Goal: Transaction & Acquisition: Book appointment/travel/reservation

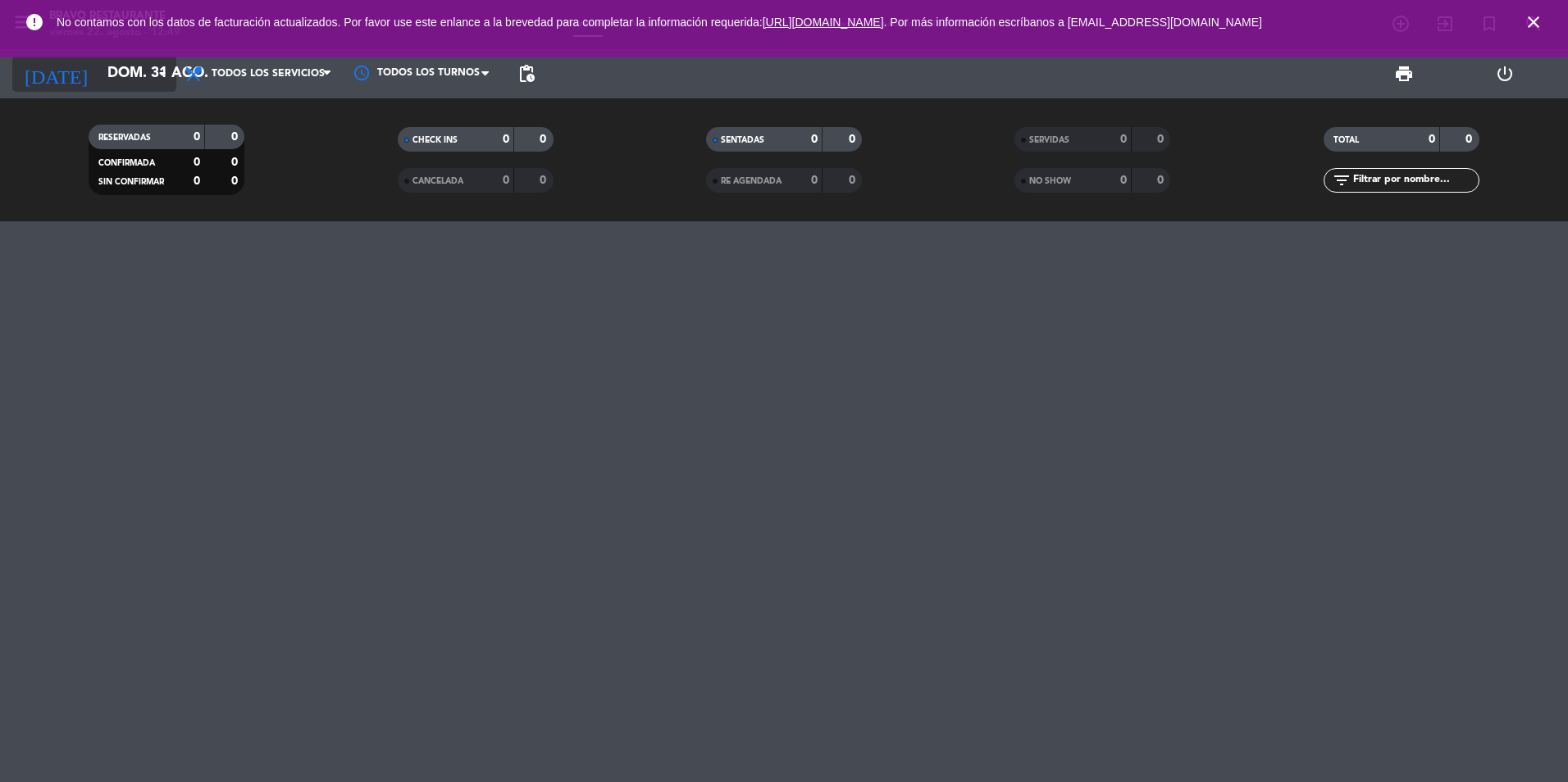
click at [129, 65] on input "dom. 31 ago." at bounding box center [195, 73] width 190 height 33
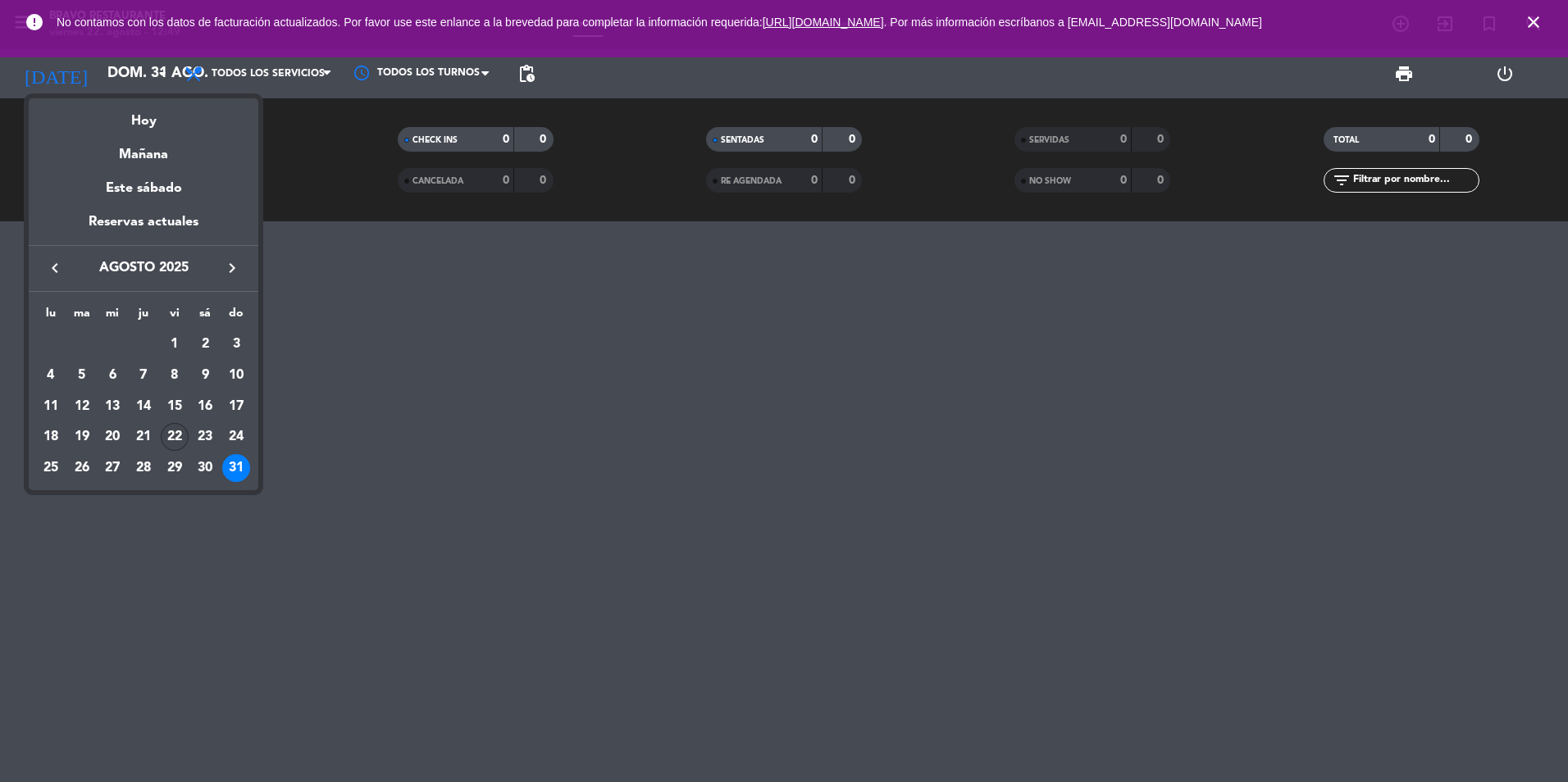
click at [166, 429] on div "22" at bounding box center [174, 437] width 28 height 28
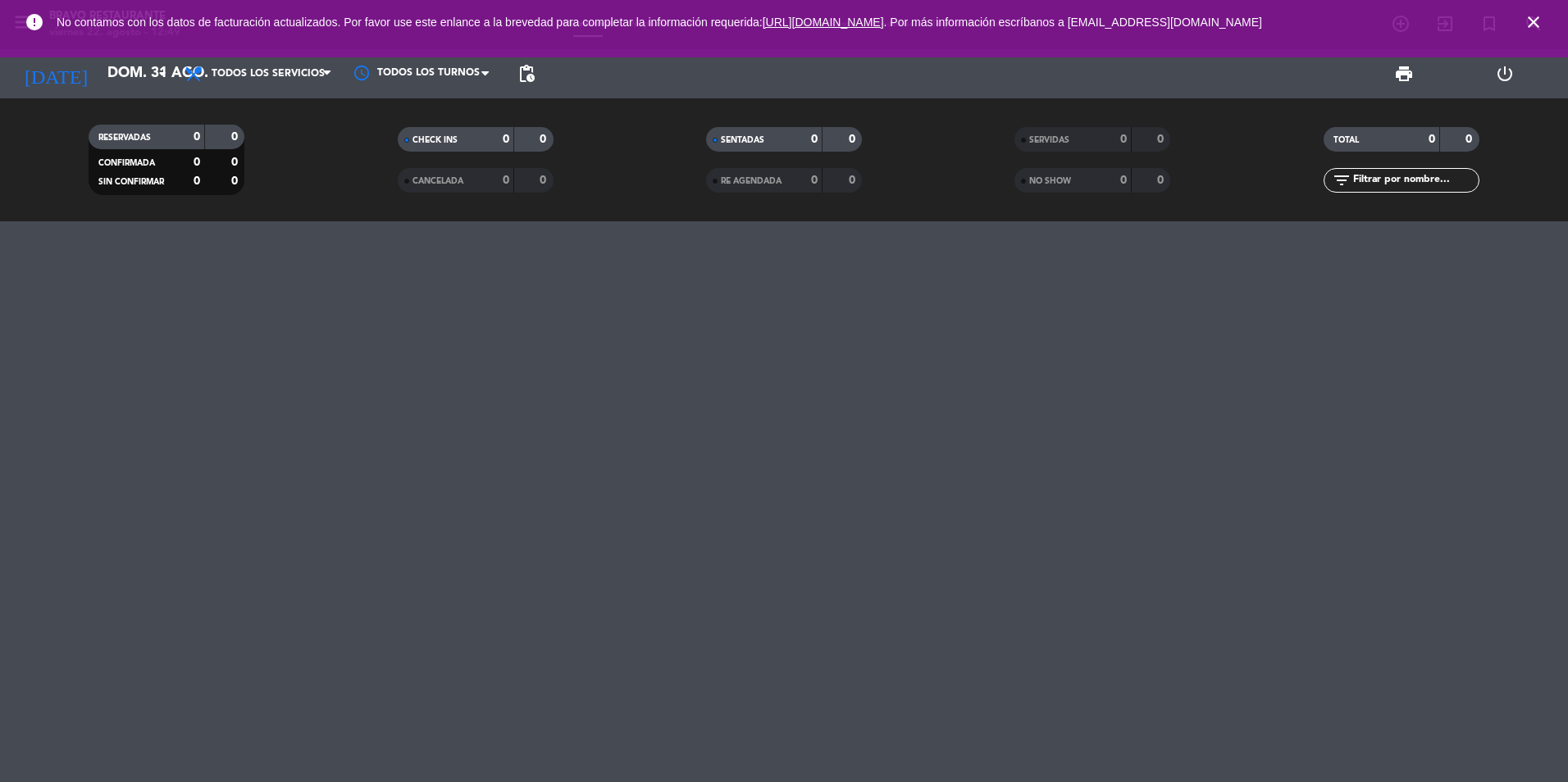
type input "vie. 22 ago."
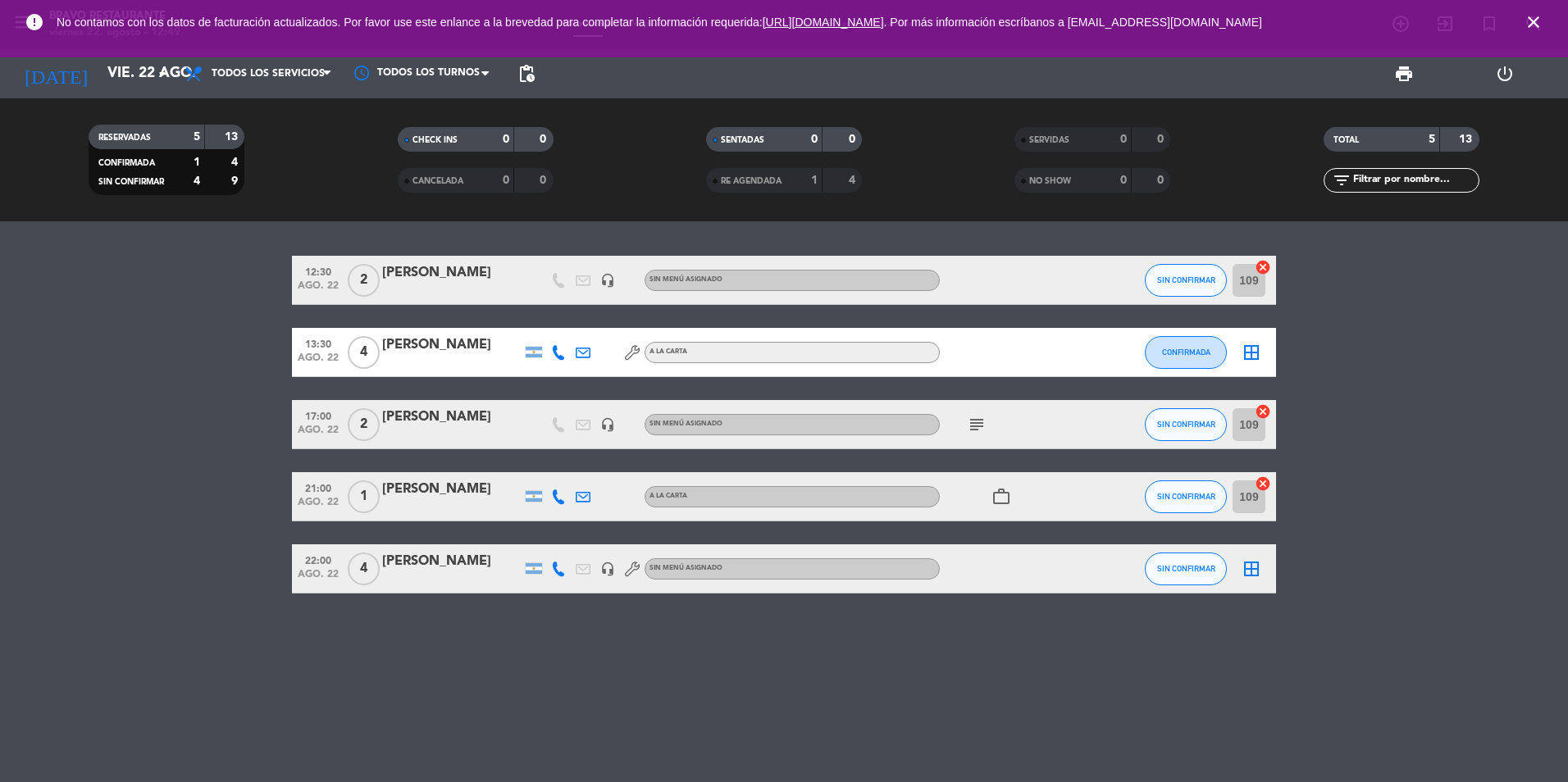
click at [743, 639] on div "12:30 ago. 22 2 [PERSON_NAME] headset_mic Sin menú asignado SIN CONFIRMAR 109 c…" at bounding box center [784, 501] width 1568 height 561
click at [1529, 18] on icon "close" at bounding box center [1534, 22] width 19 height 19
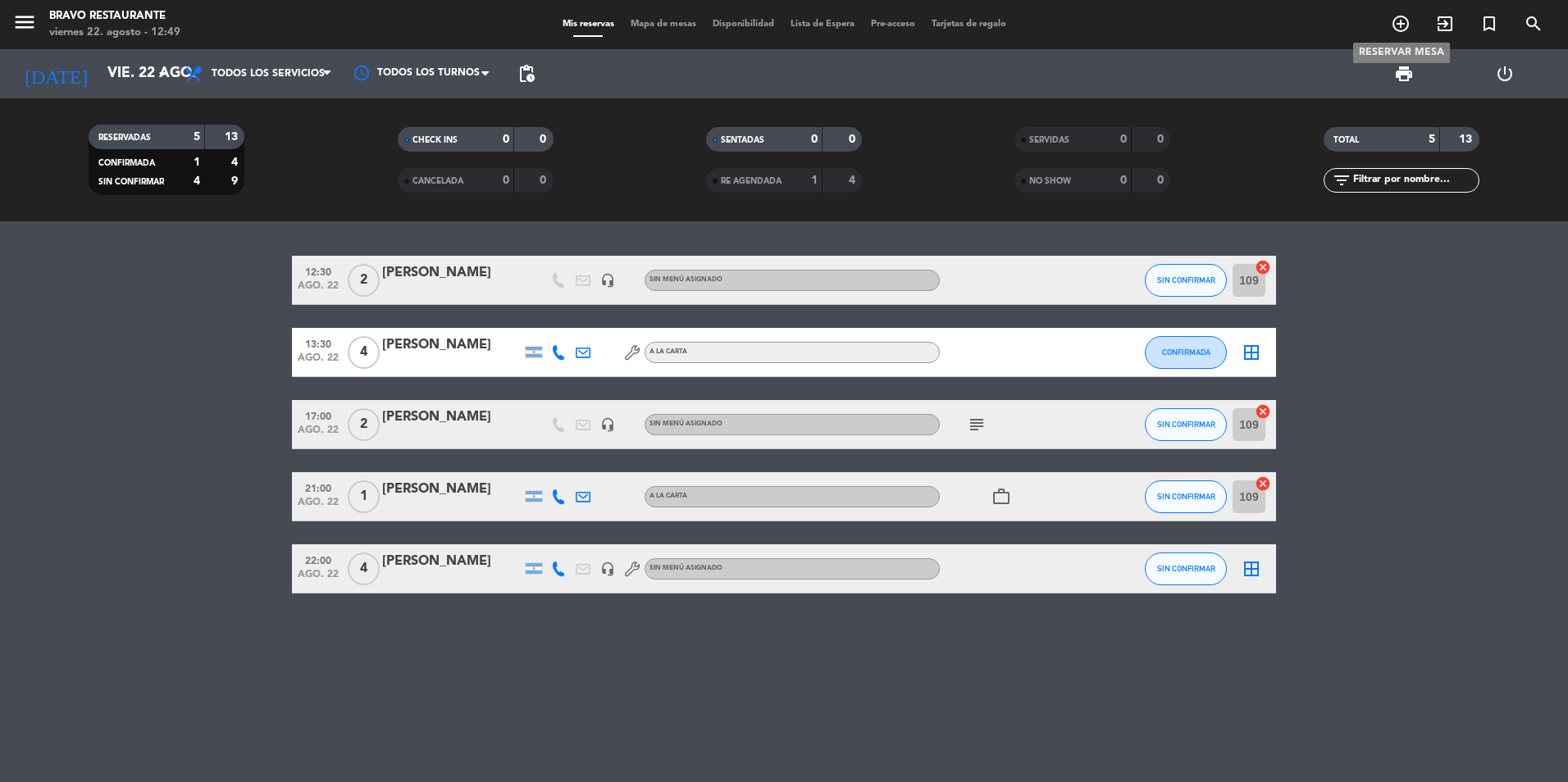
click at [1409, 20] on icon "add_circle_outline" at bounding box center [1401, 24] width 19 height 19
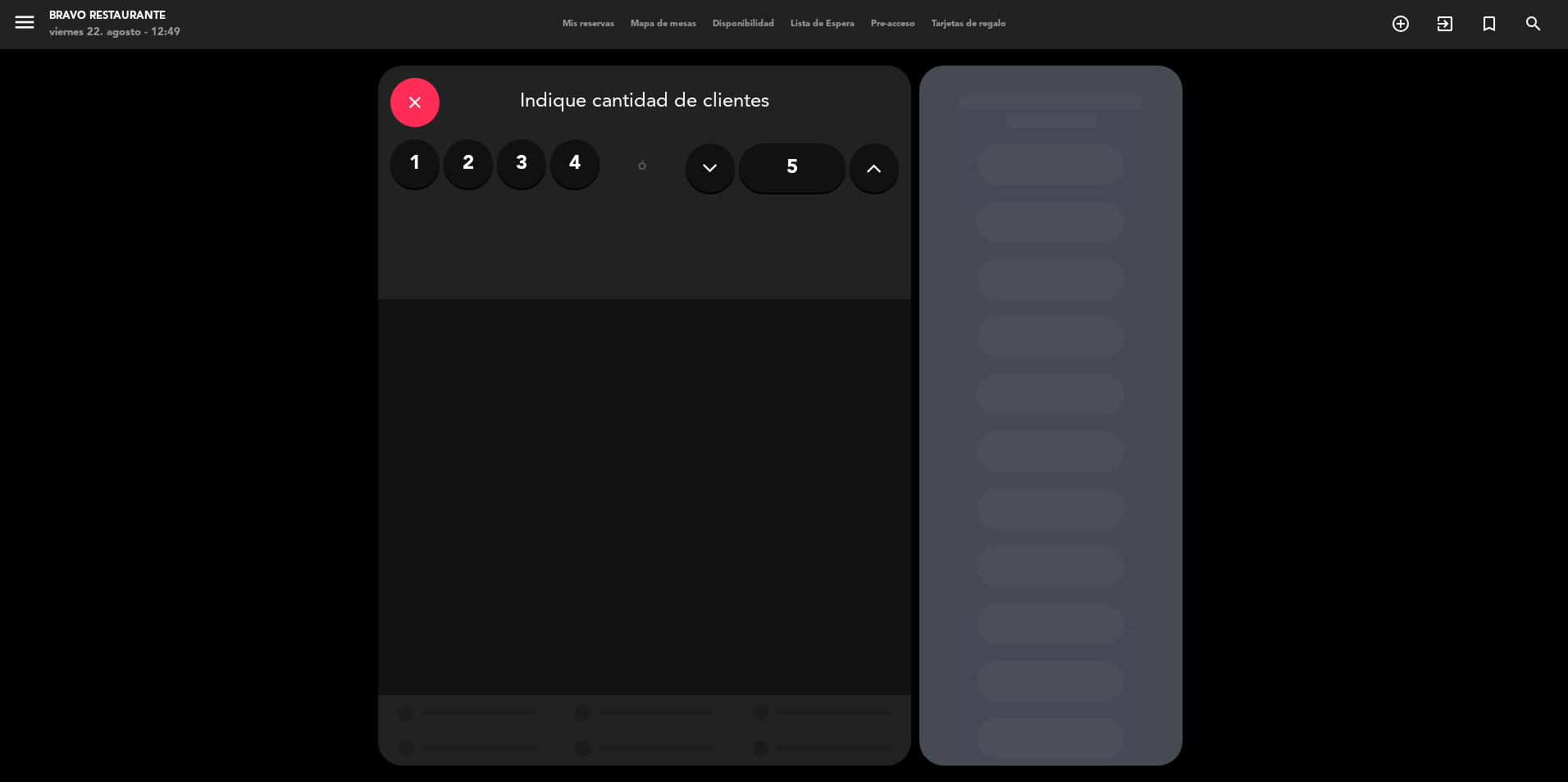
click at [585, 174] on label "4" at bounding box center [575, 164] width 49 height 49
click at [817, 225] on div "Cena" at bounding box center [836, 224] width 124 height 33
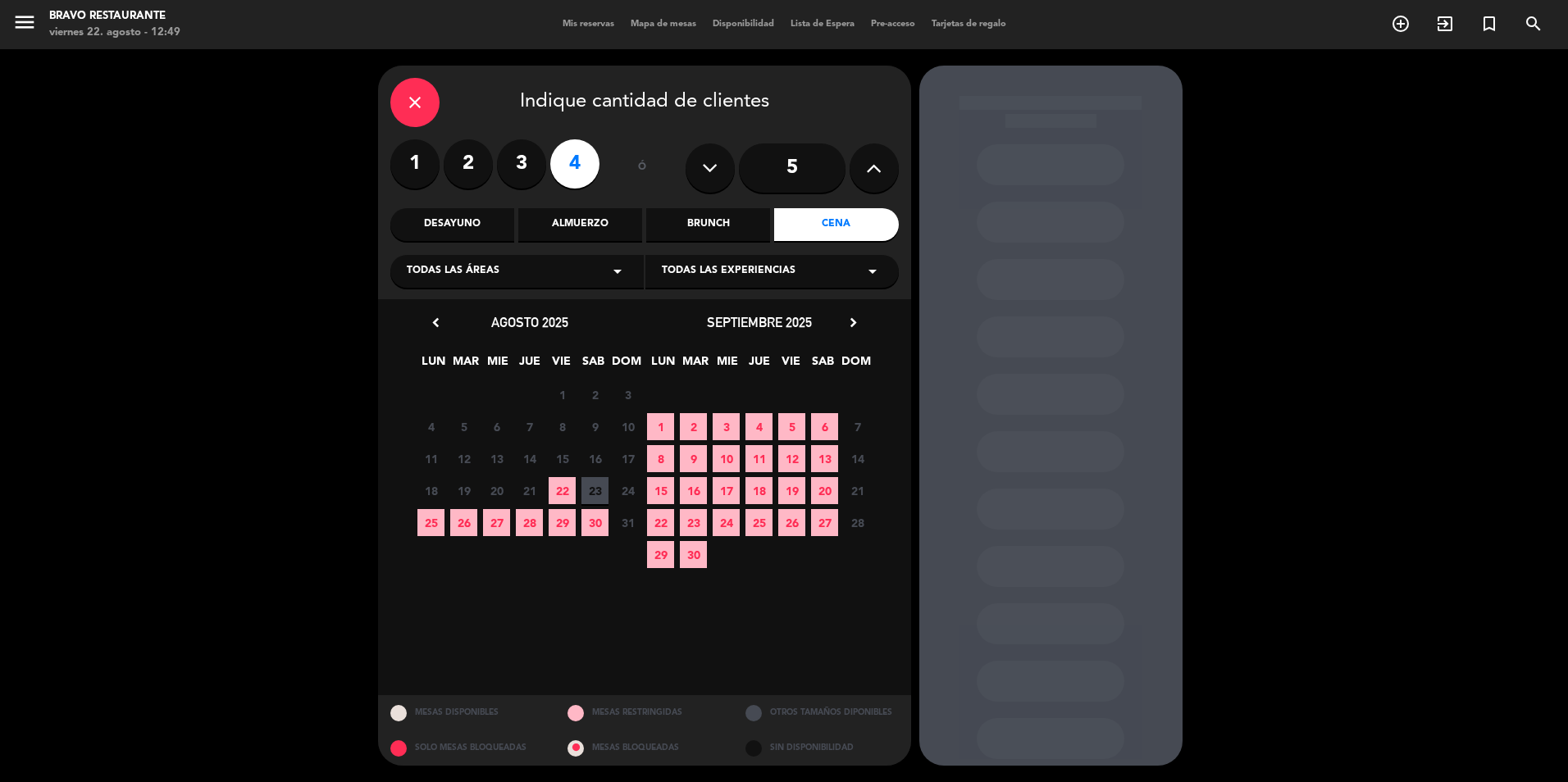
click at [558, 491] on span "22" at bounding box center [562, 491] width 27 height 27
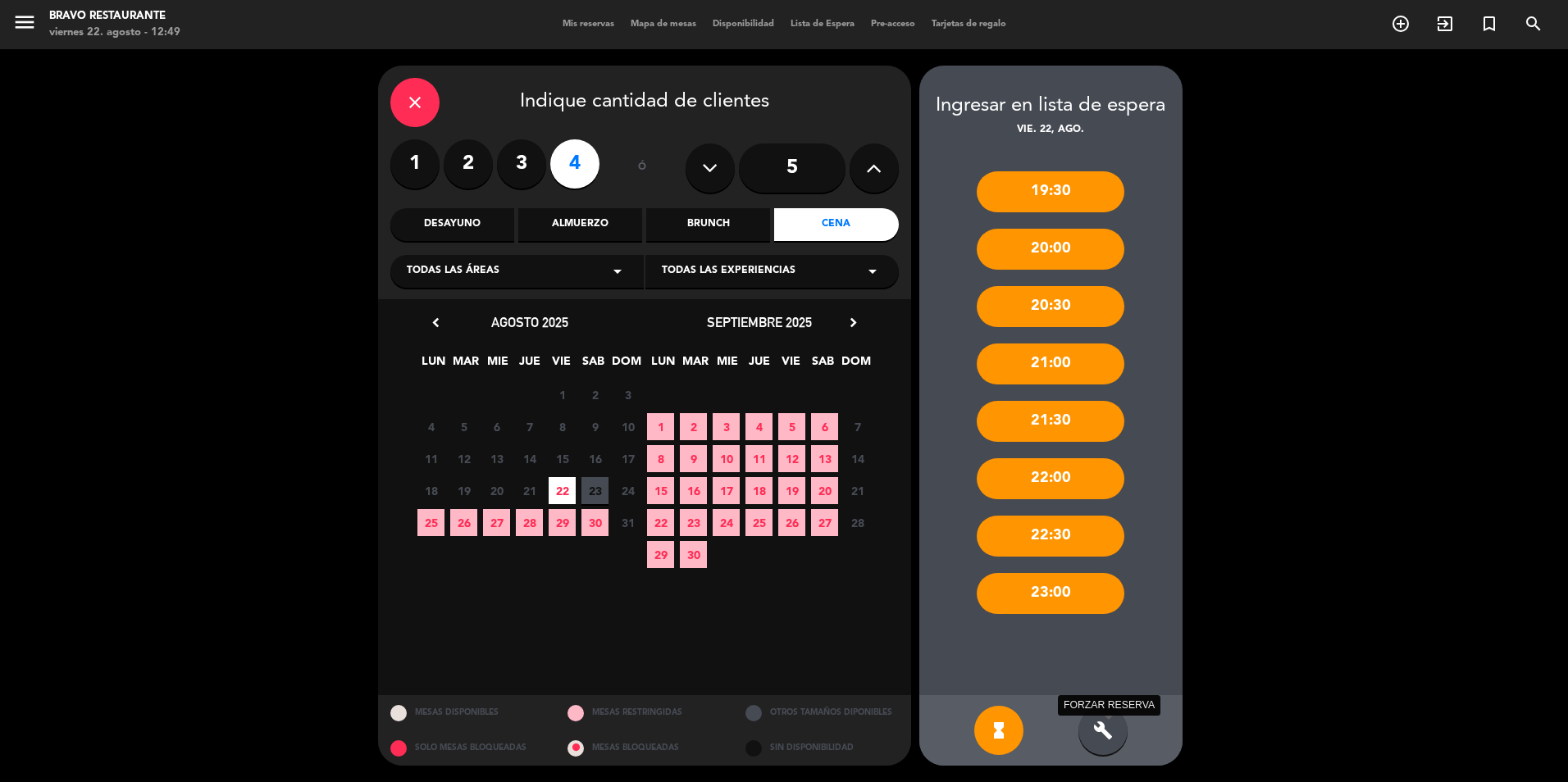
click at [1112, 732] on icon "build" at bounding box center [1103, 730] width 19 height 19
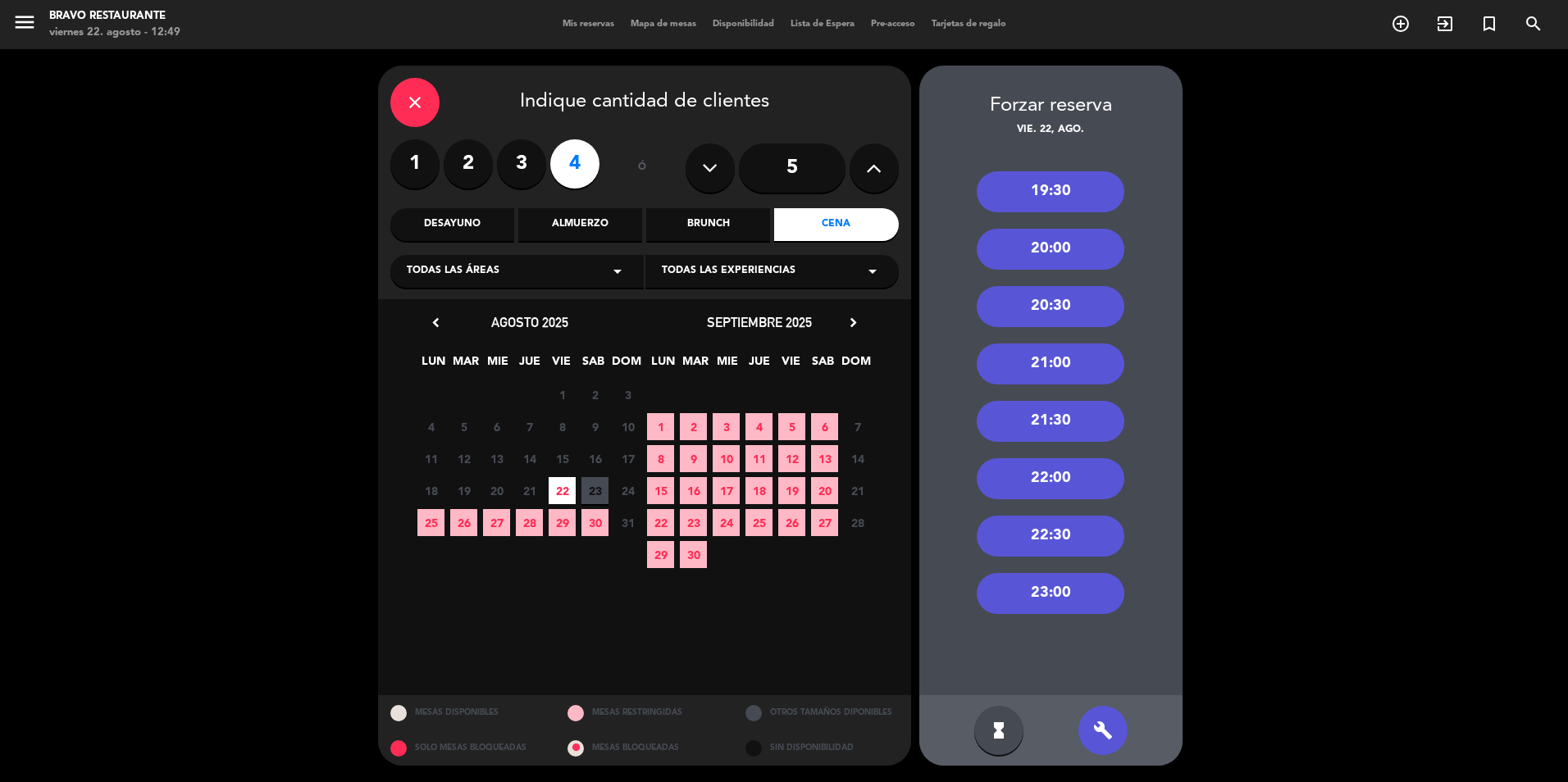
click at [1054, 418] on div "21:30" at bounding box center [1051, 421] width 148 height 41
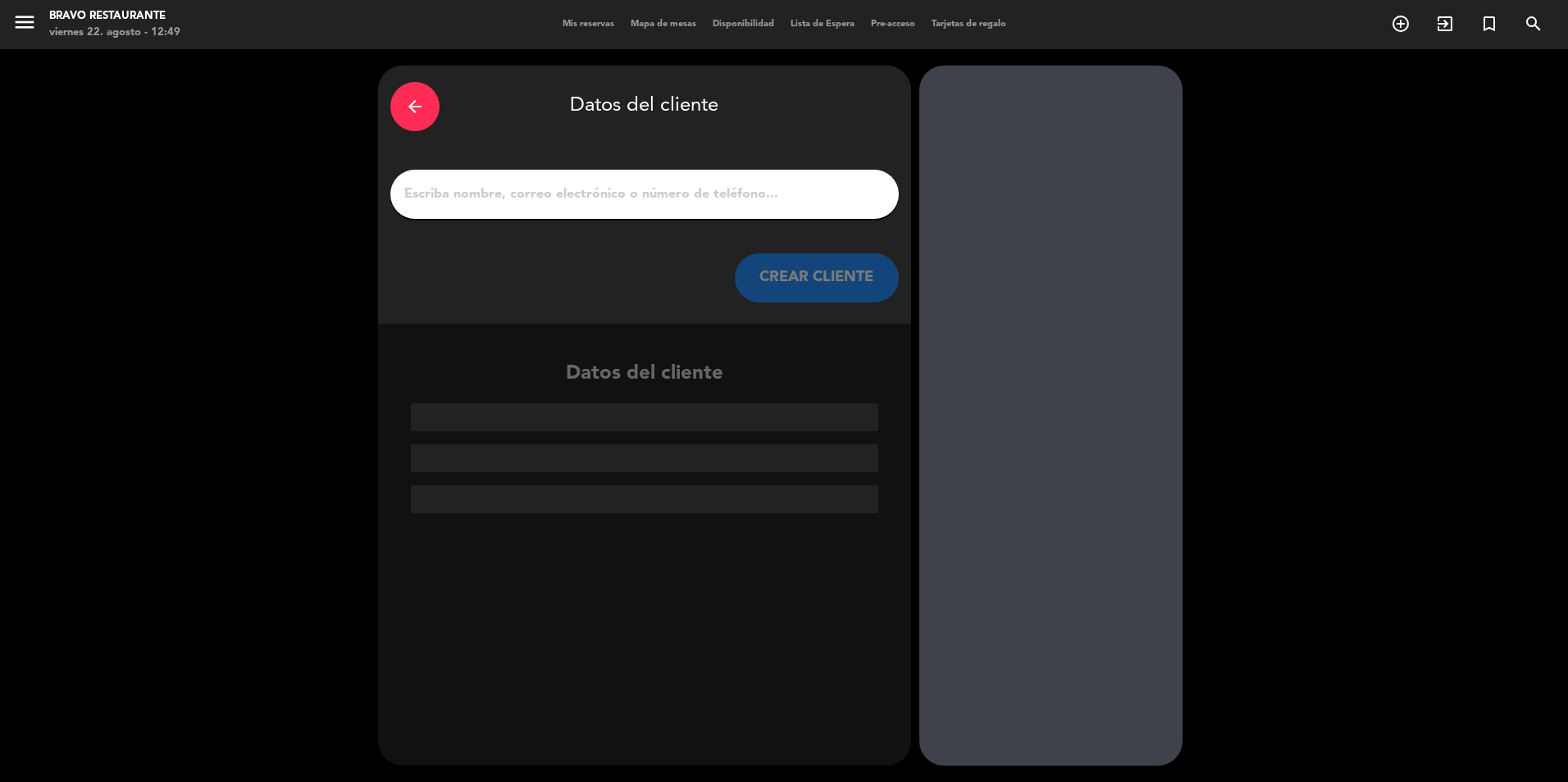
click at [510, 203] on input "1" at bounding box center [644, 195] width 484 height 23
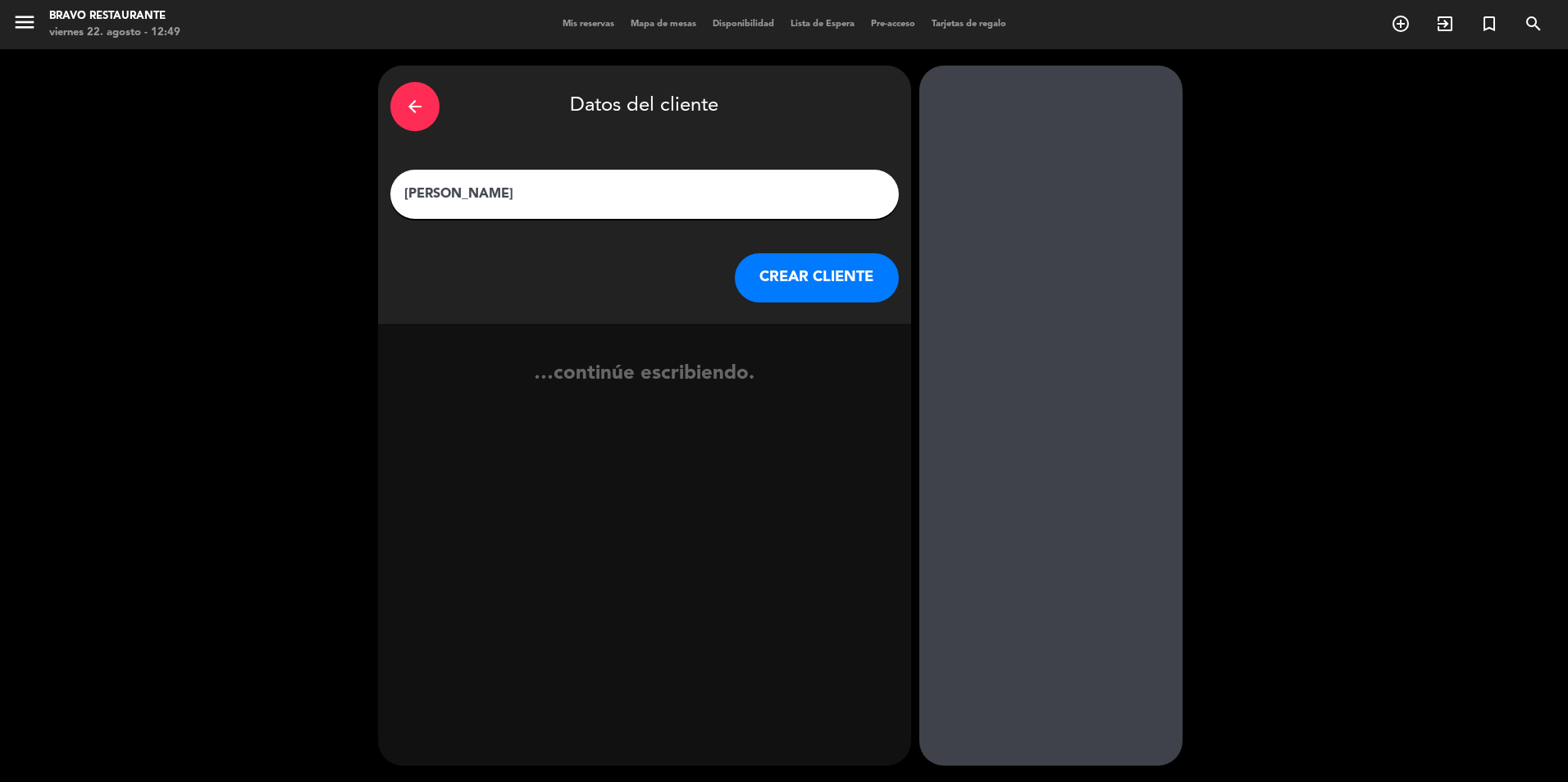
type input "[PERSON_NAME]"
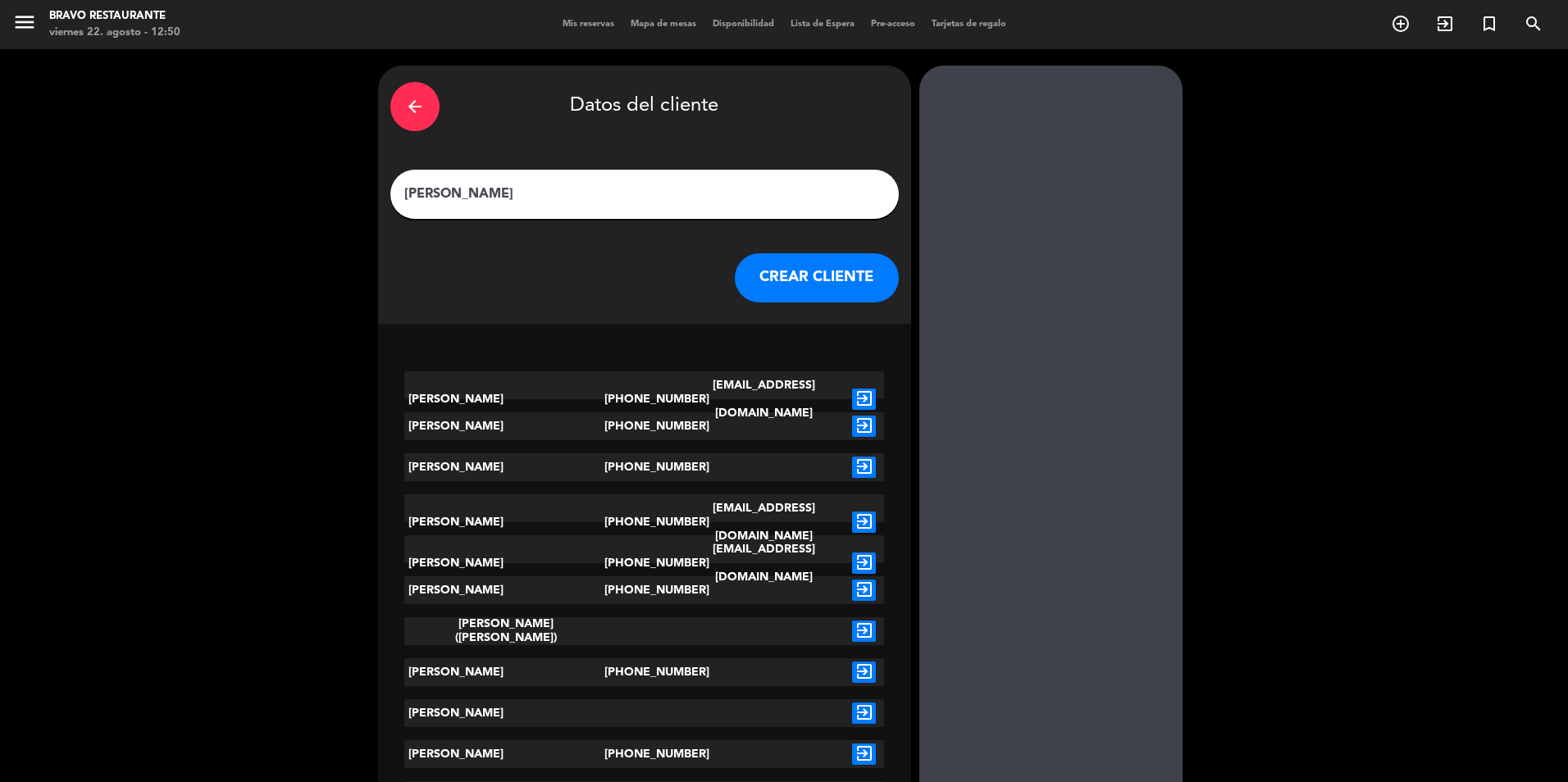
click at [825, 274] on button "CREAR CLIENTE" at bounding box center [817, 278] width 164 height 49
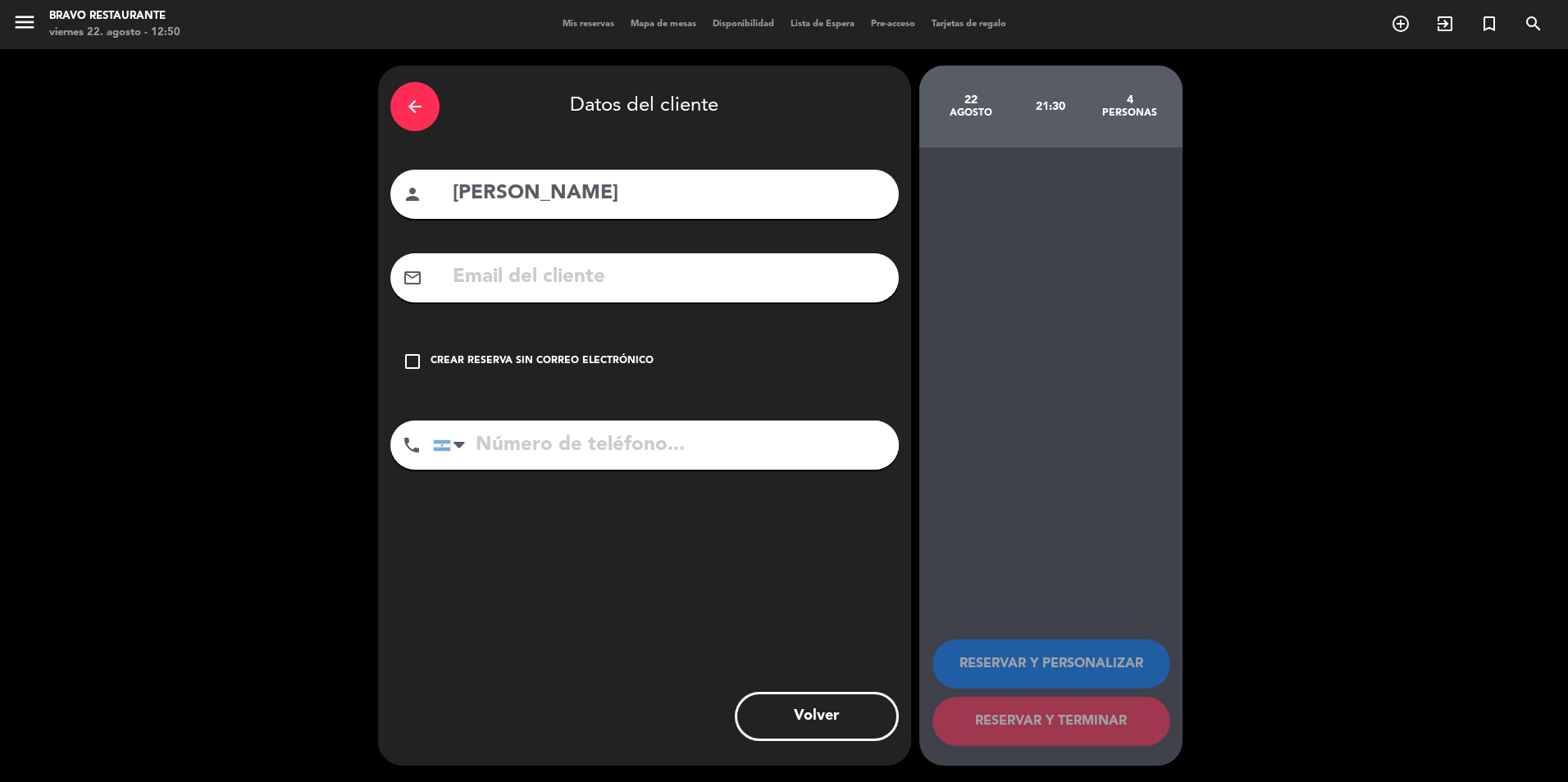
click at [415, 358] on icon "check_box_outline_blank" at bounding box center [412, 361] width 19 height 19
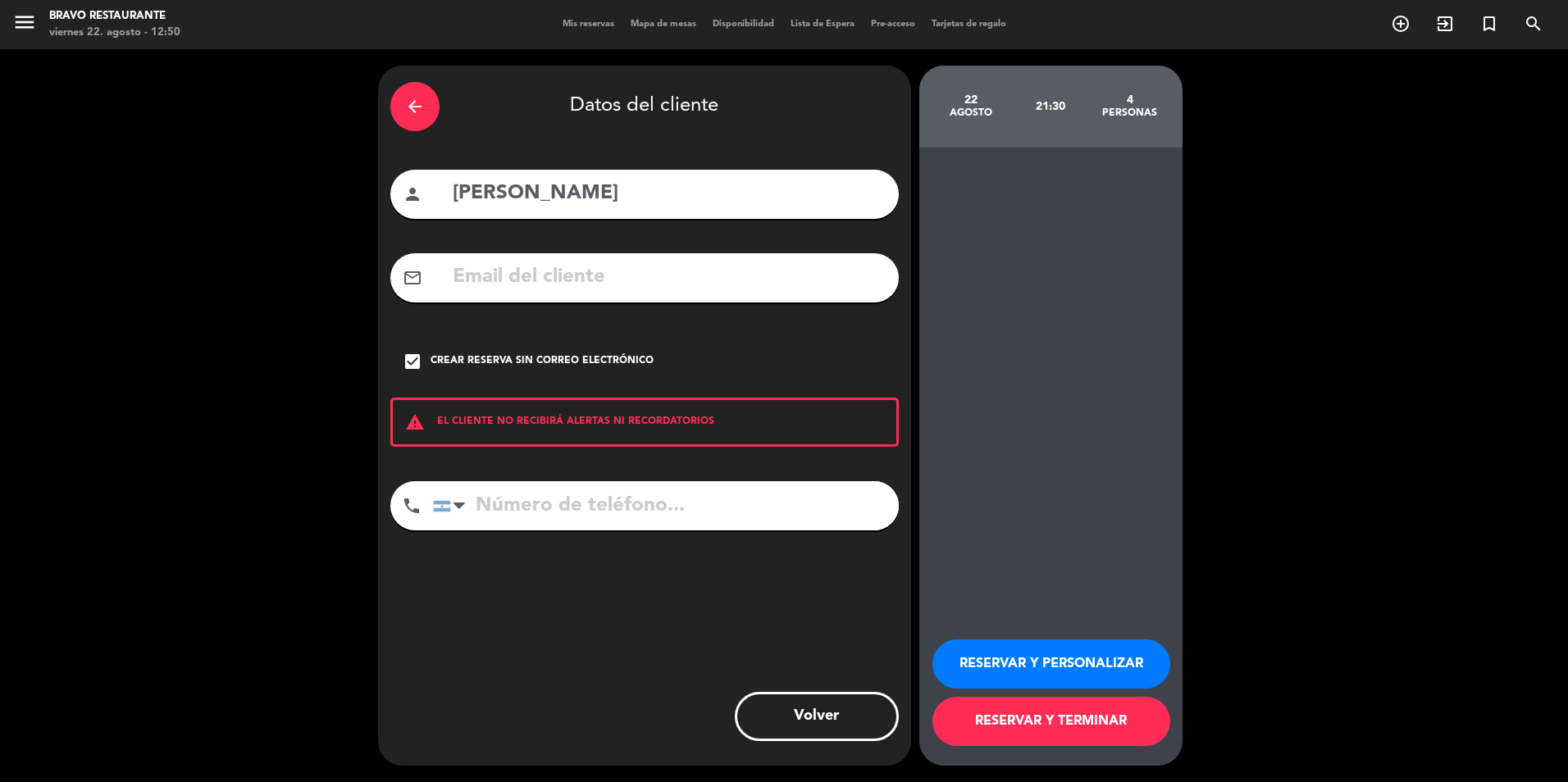
click at [1053, 725] on button "RESERVAR Y TERMINAR" at bounding box center [1052, 721] width 238 height 49
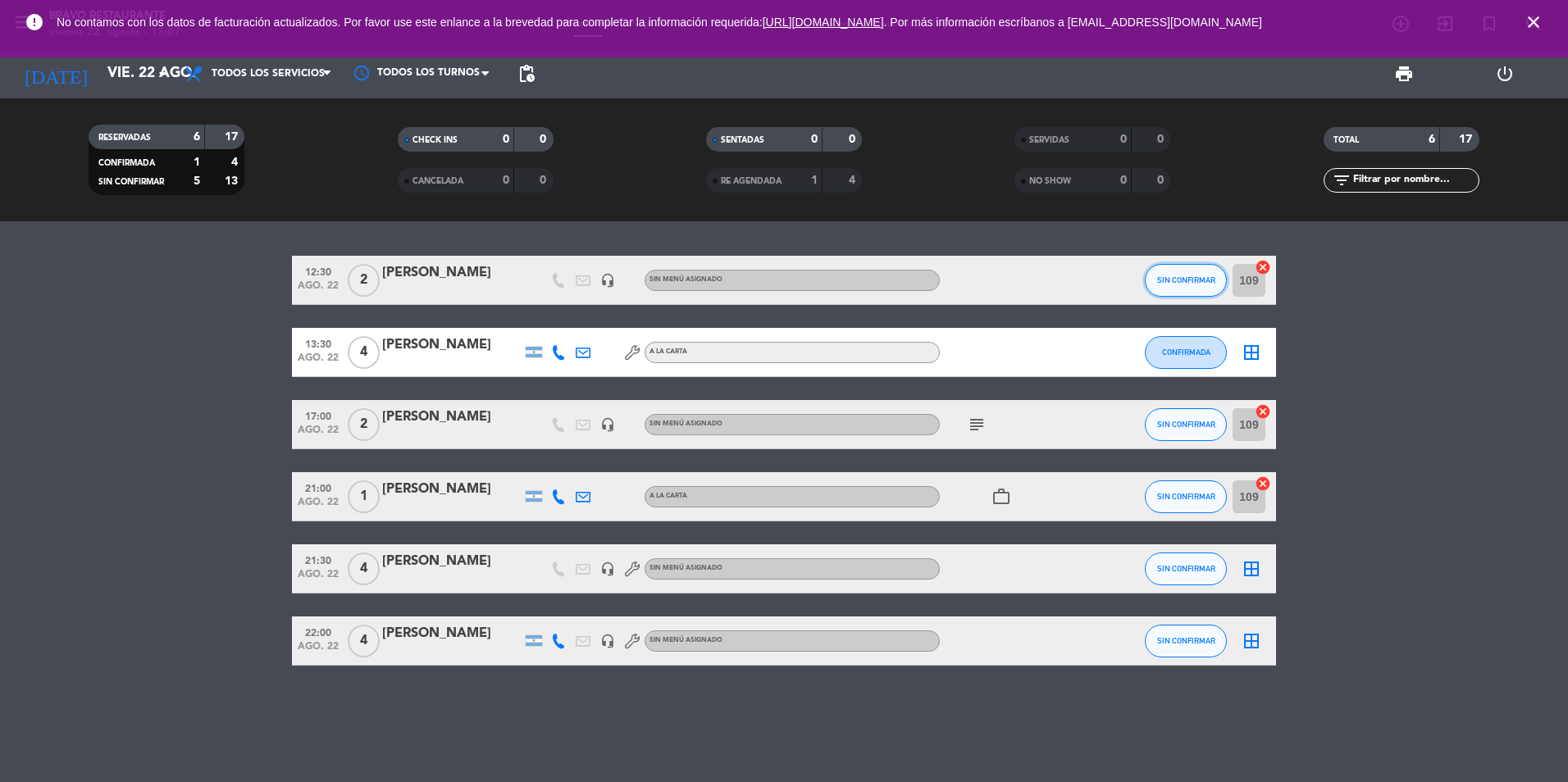
click at [1217, 270] on button "SIN CONFIRMAR" at bounding box center [1186, 280] width 82 height 33
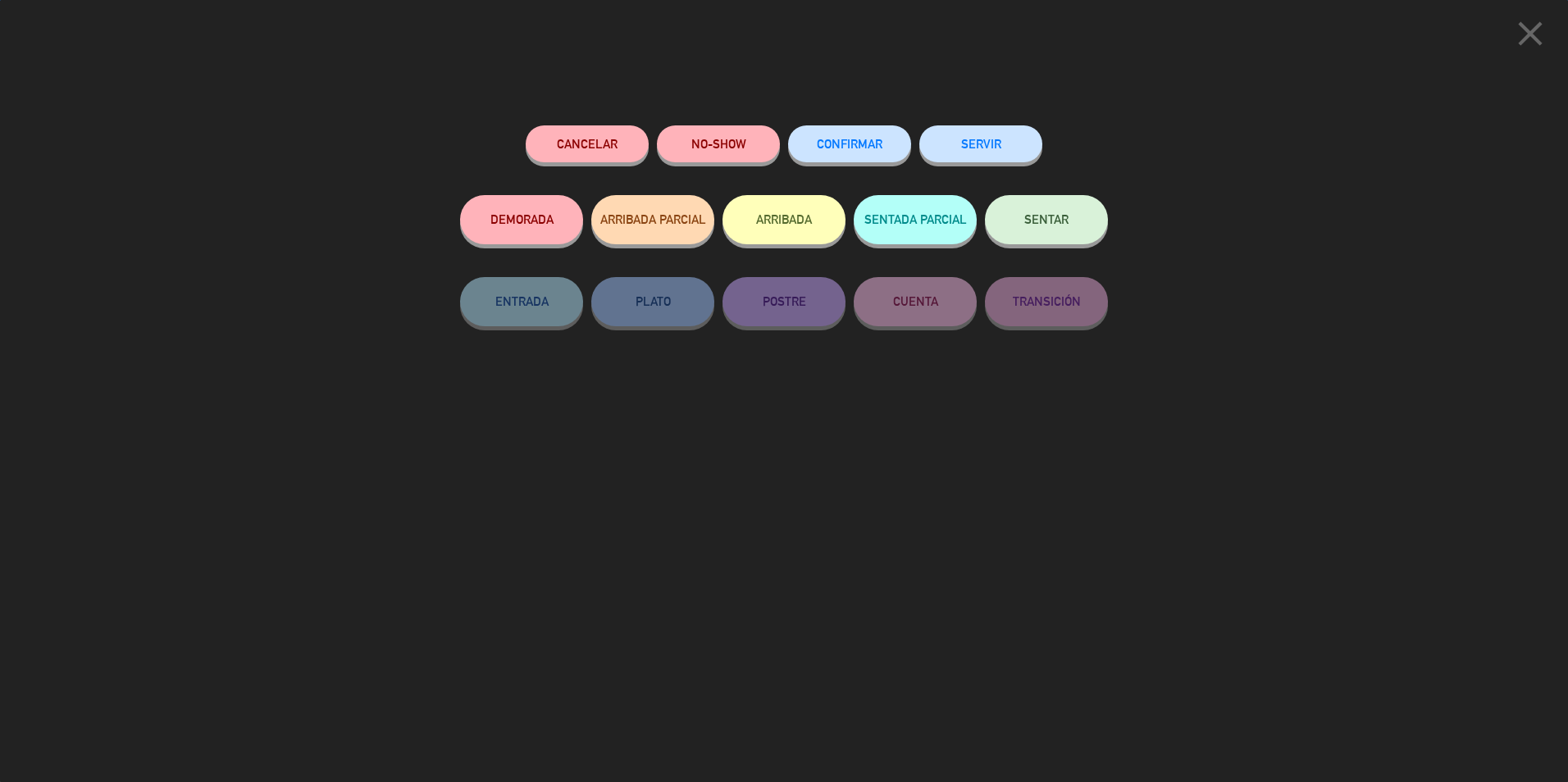
click at [755, 222] on button "ARRIBADA" at bounding box center [784, 220] width 123 height 49
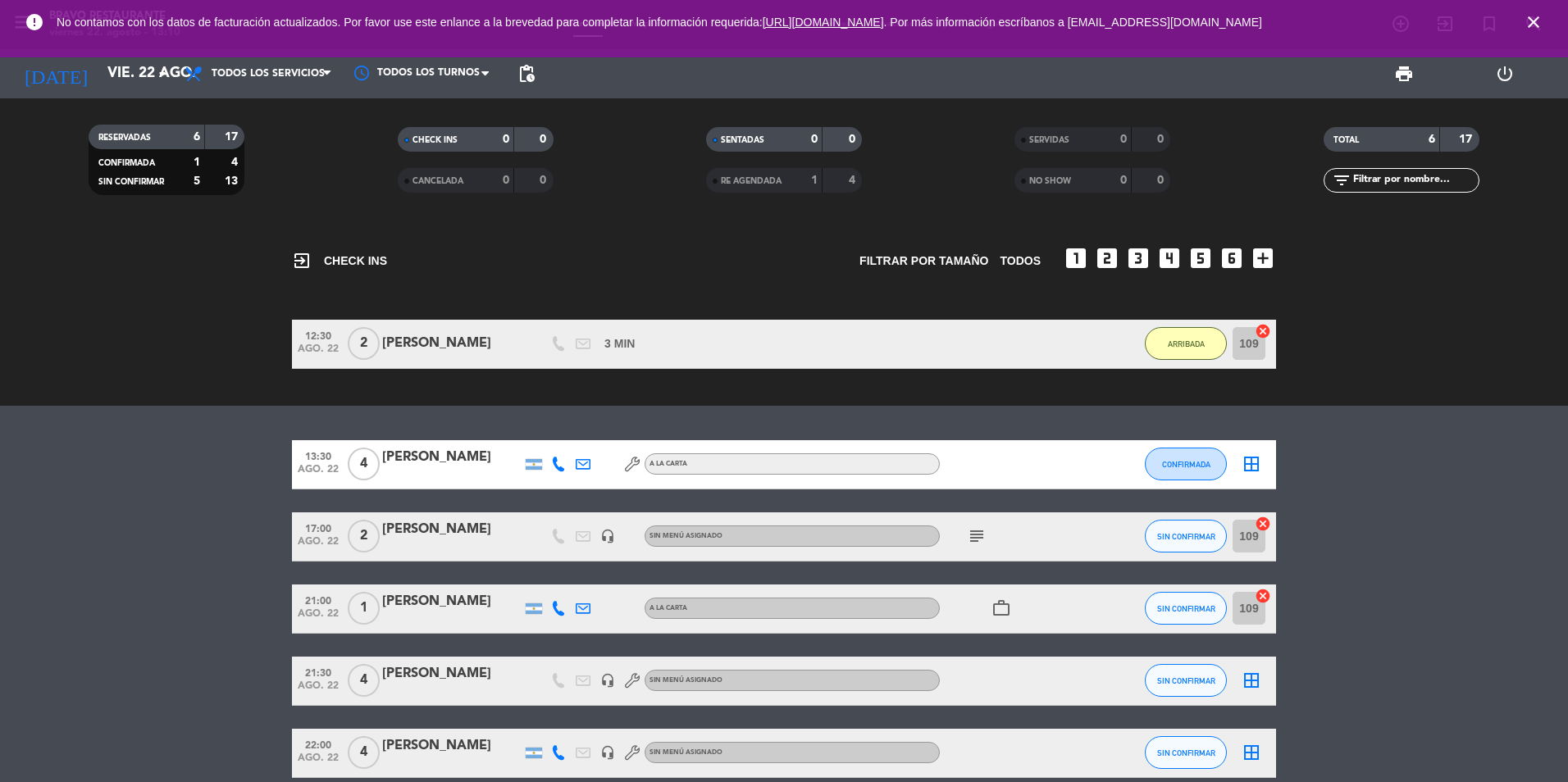
click at [997, 601] on icon "work_outline" at bounding box center [1002, 609] width 19 height 19
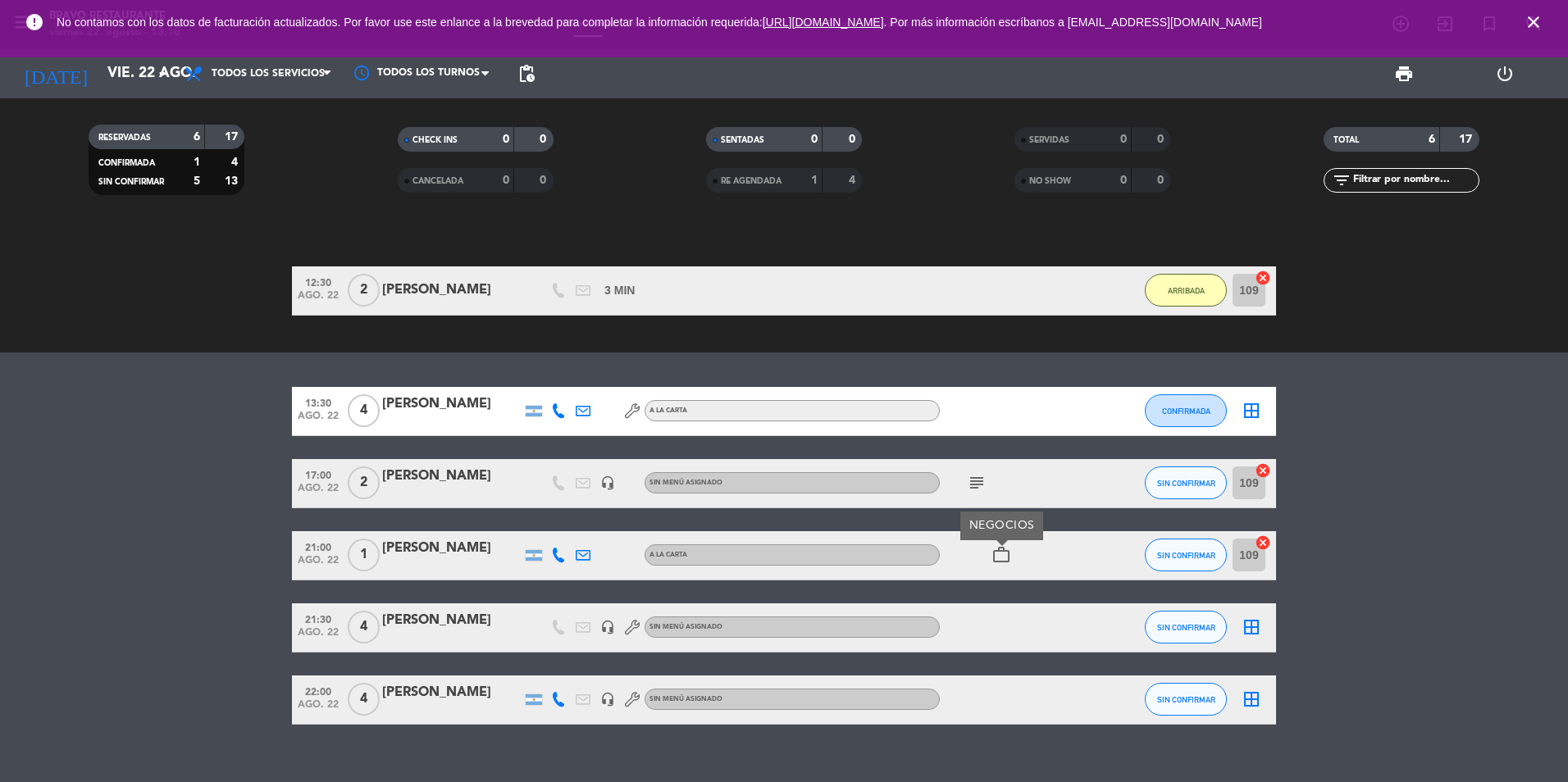
scroll to position [77, 0]
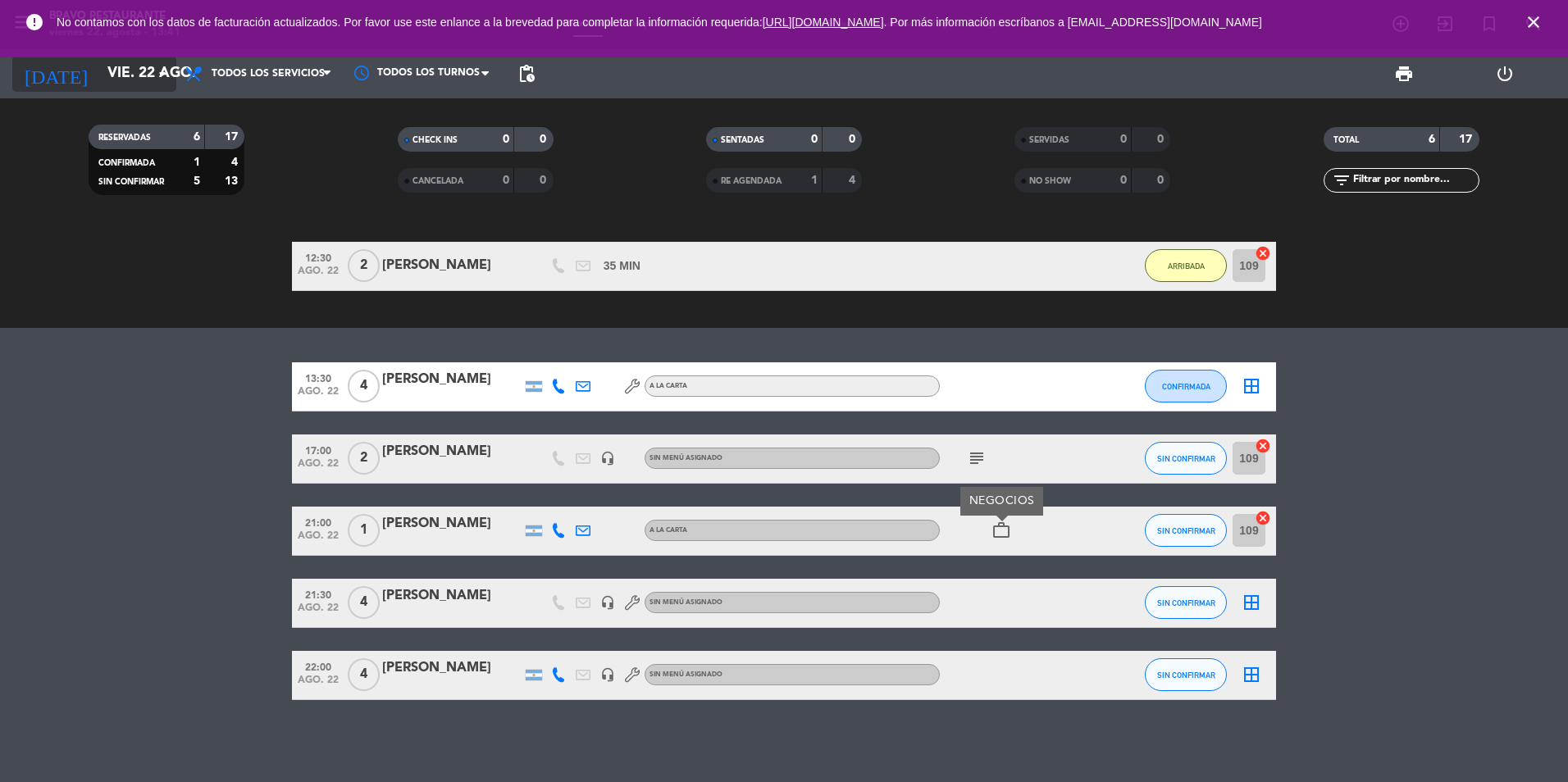
click at [100, 70] on input "vie. 22 ago." at bounding box center [195, 73] width 190 height 33
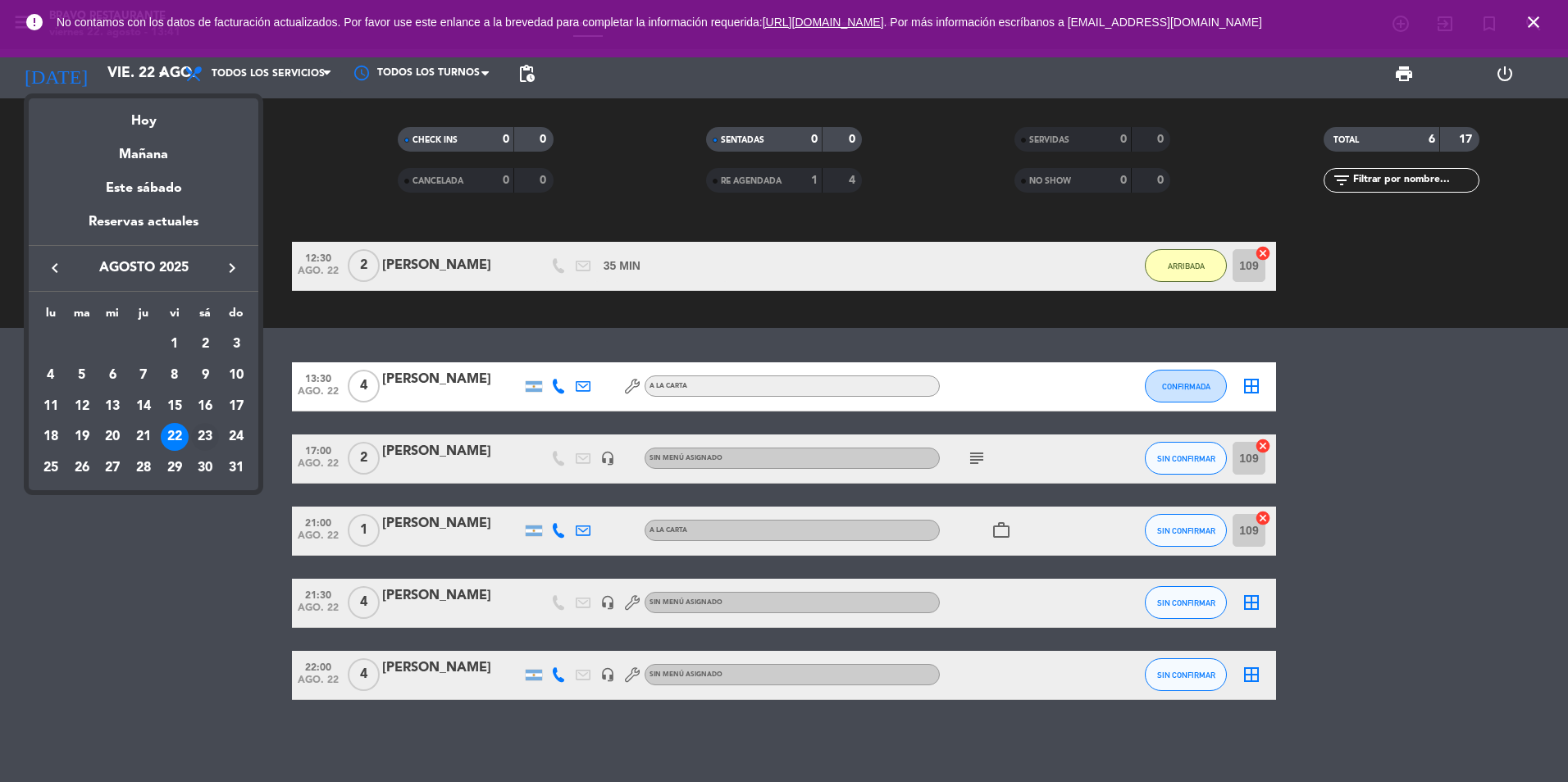
click at [205, 443] on div "23" at bounding box center [205, 437] width 28 height 28
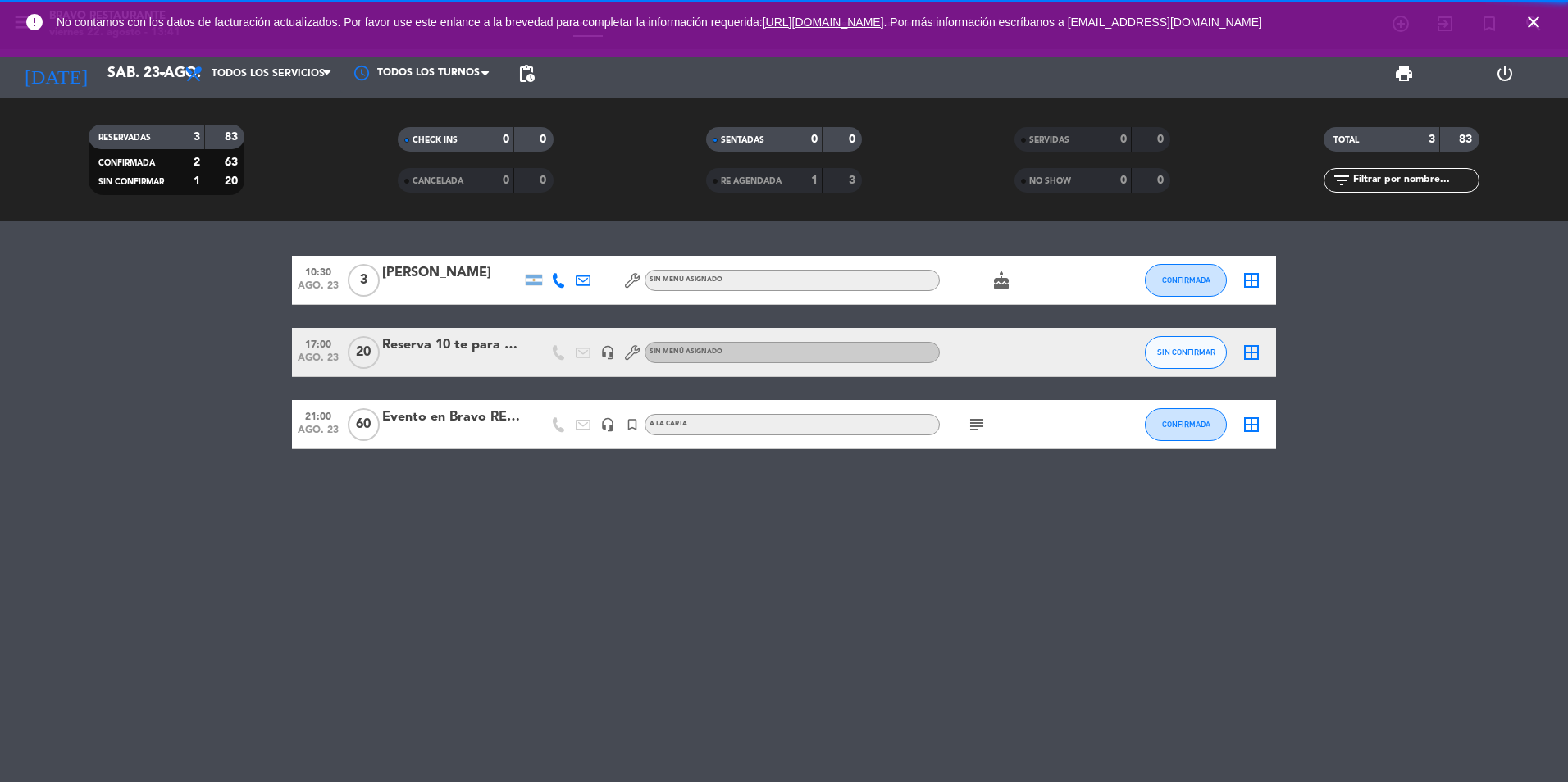
scroll to position [0, 0]
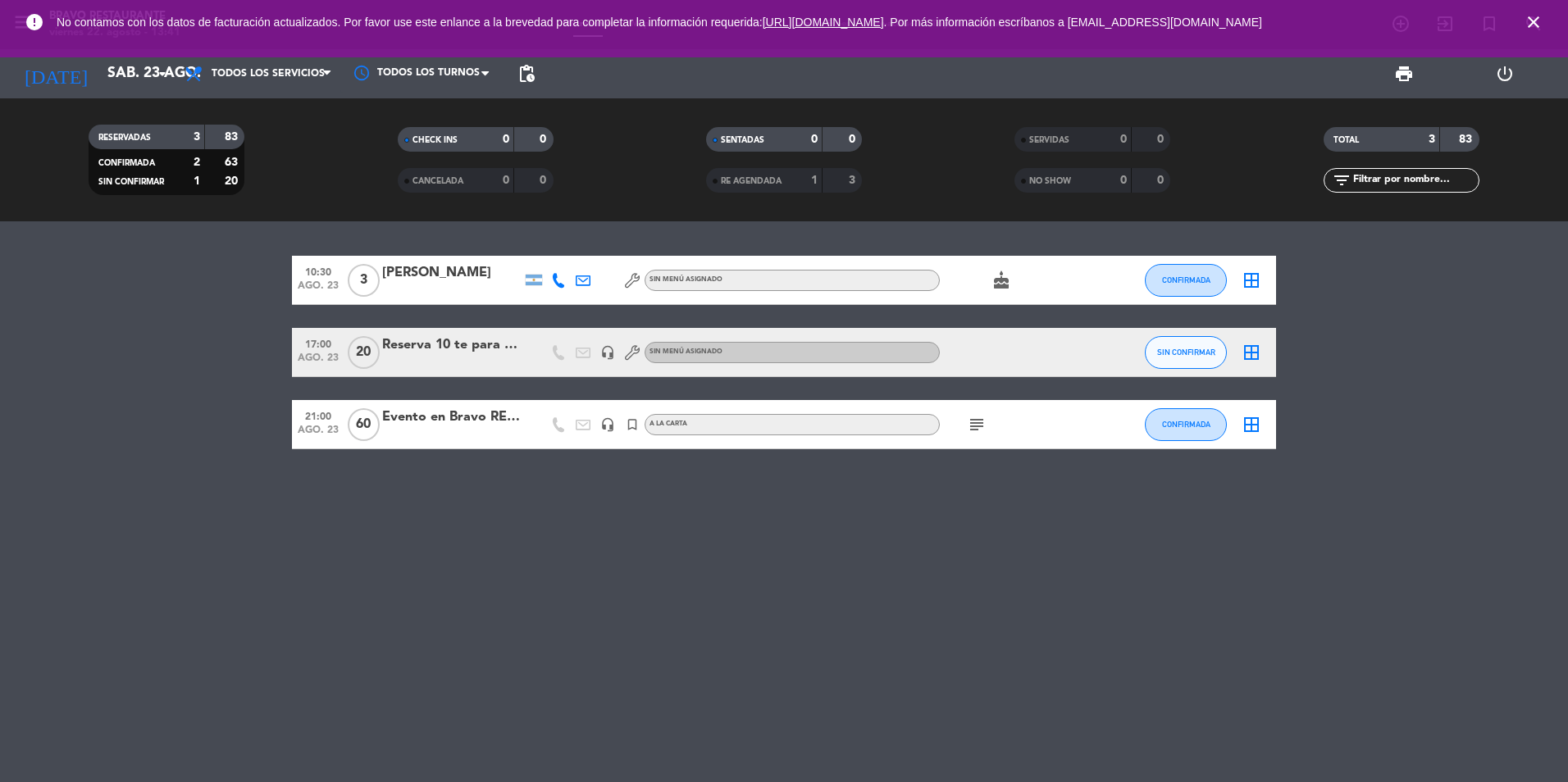
click at [986, 422] on icon "subject" at bounding box center [977, 424] width 19 height 19
click at [995, 560] on div "10:30 ago. 23 3 [PERSON_NAME] Sin menú asignado cake CONFIRMADA border_all 17:0…" at bounding box center [784, 501] width 1568 height 561
click at [408, 387] on div "10:30 ago. 23 3 [PERSON_NAME] Sin menú asignado cake CONFIRMADA border_all 17:0…" at bounding box center [783, 352] width 984 height 194
click at [971, 420] on icon "subject" at bounding box center [977, 424] width 19 height 19
click at [978, 422] on icon "subject" at bounding box center [977, 424] width 19 height 19
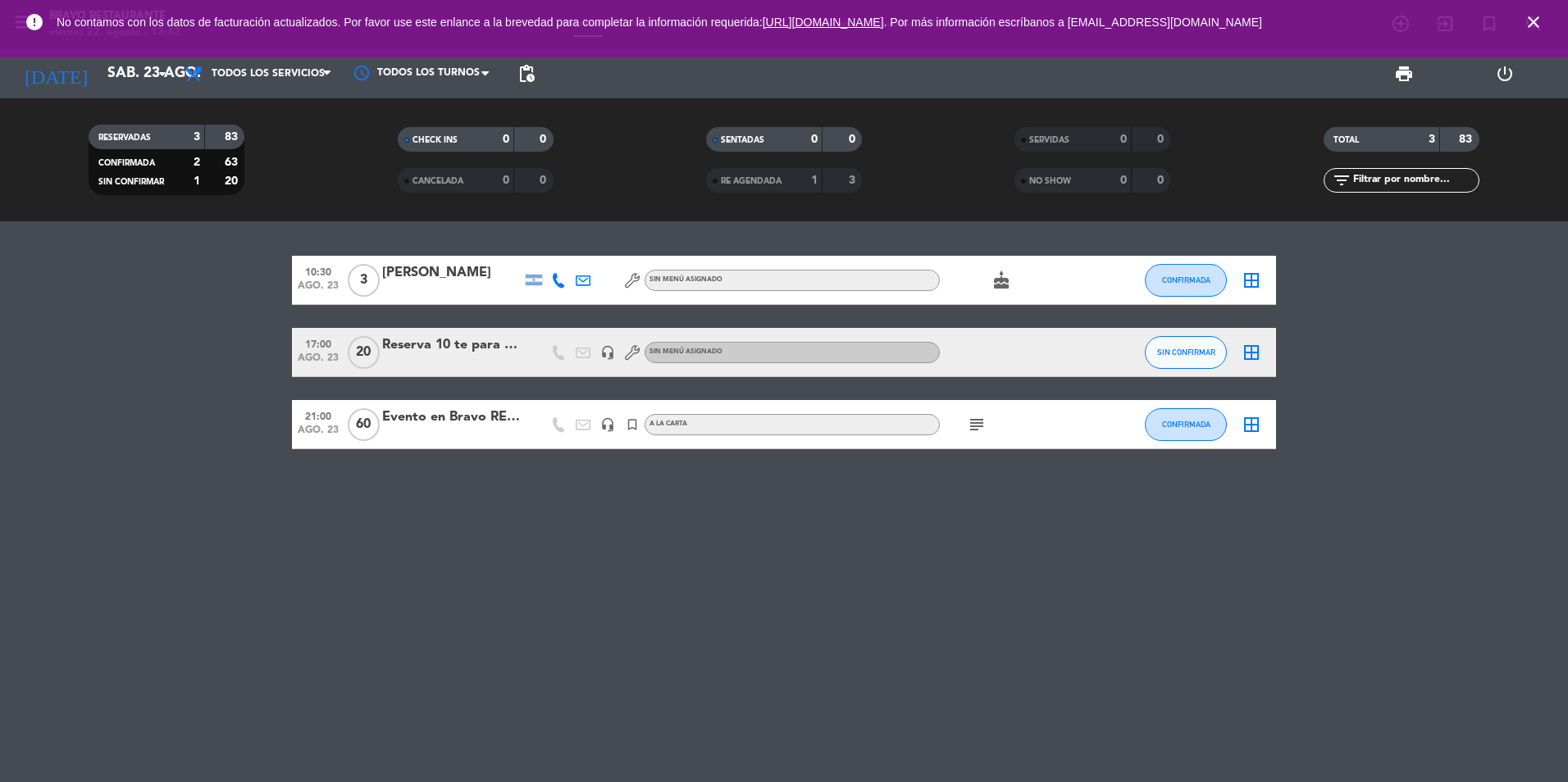
click at [978, 422] on icon "subject" at bounding box center [977, 424] width 19 height 19
click at [981, 428] on icon "subject" at bounding box center [977, 424] width 19 height 19
click at [303, 389] on div "10:30 ago. 23 3 [PERSON_NAME] Sin menú asignado cake CONFIRMADA border_all 17:0…" at bounding box center [783, 352] width 984 height 194
click at [140, 97] on div "[DATE] sáb. 23 ago. arrow_drop_down" at bounding box center [94, 74] width 164 height 49
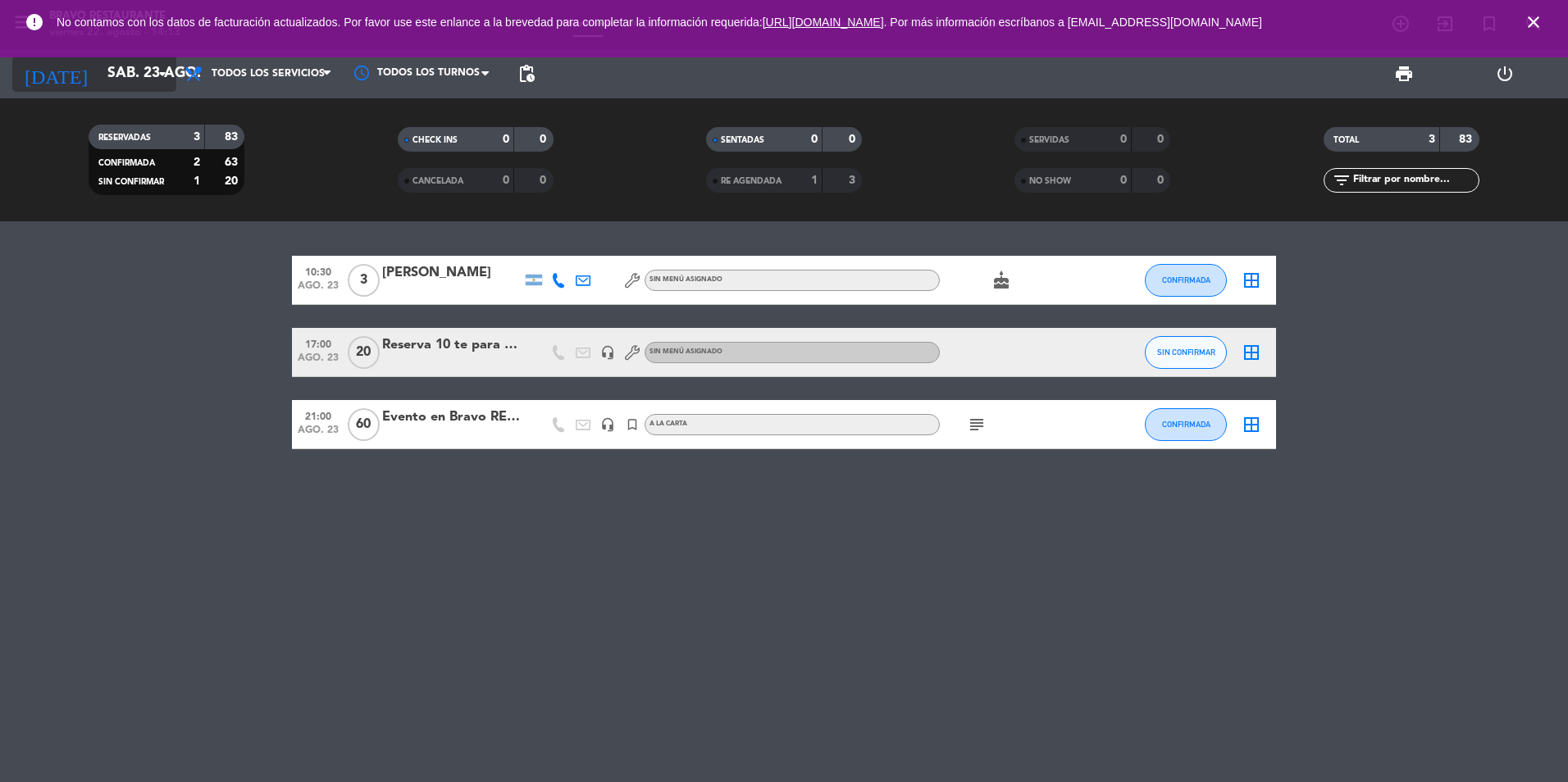
click at [137, 75] on input "sáb. 23 ago." at bounding box center [195, 73] width 190 height 33
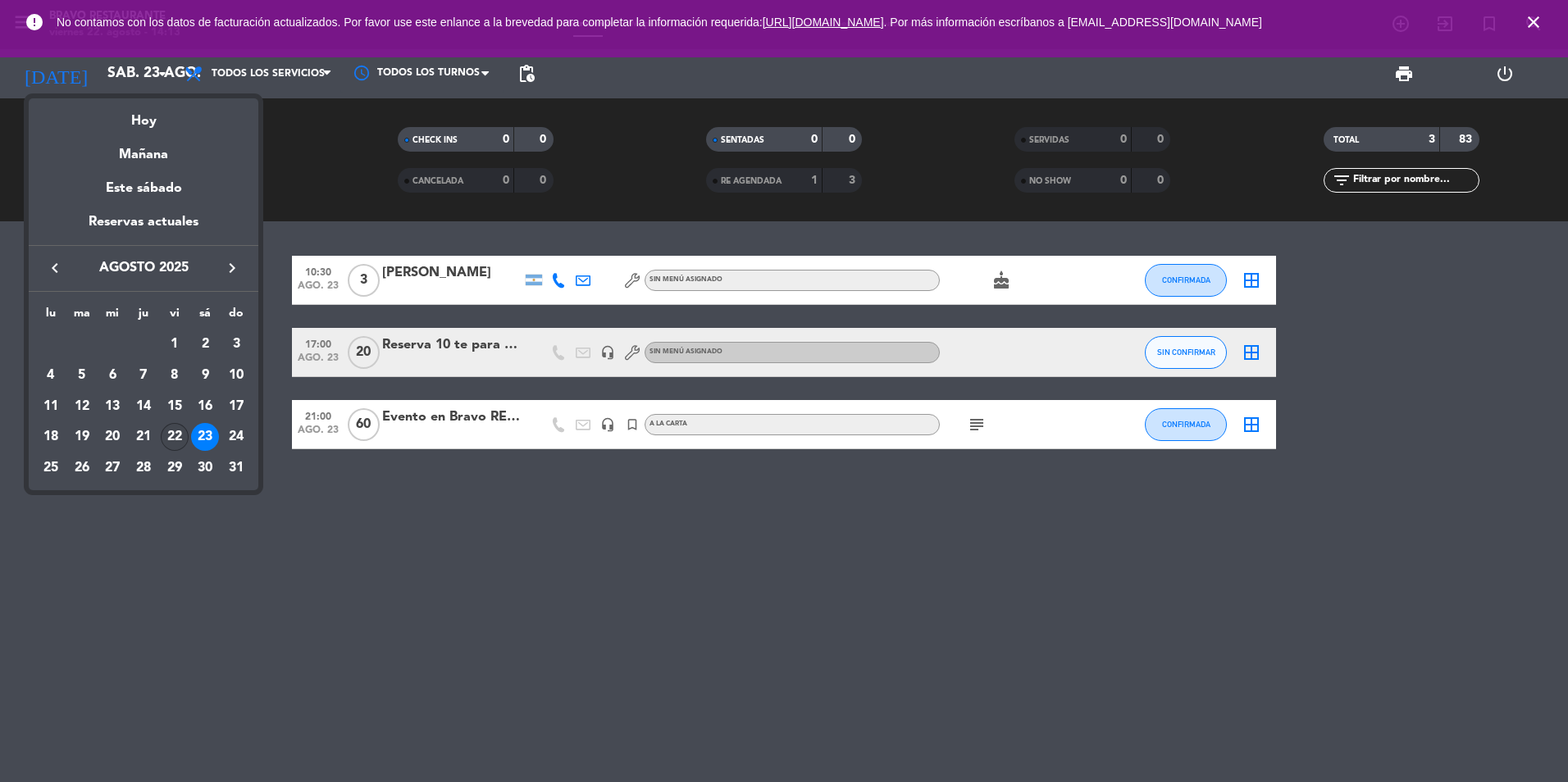
click at [186, 426] on td "22" at bounding box center [174, 437] width 31 height 31
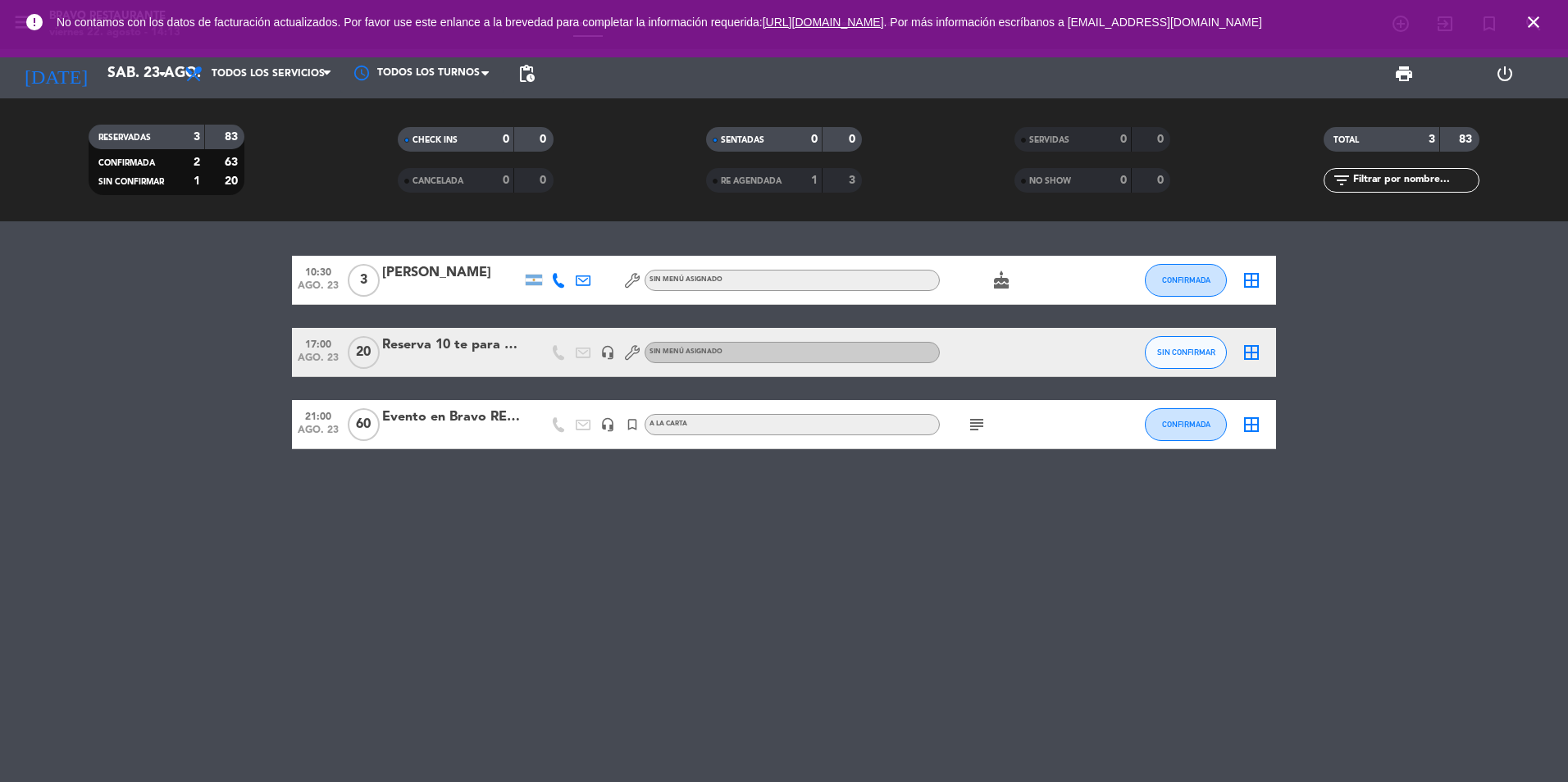
type input "vie. 22 ago."
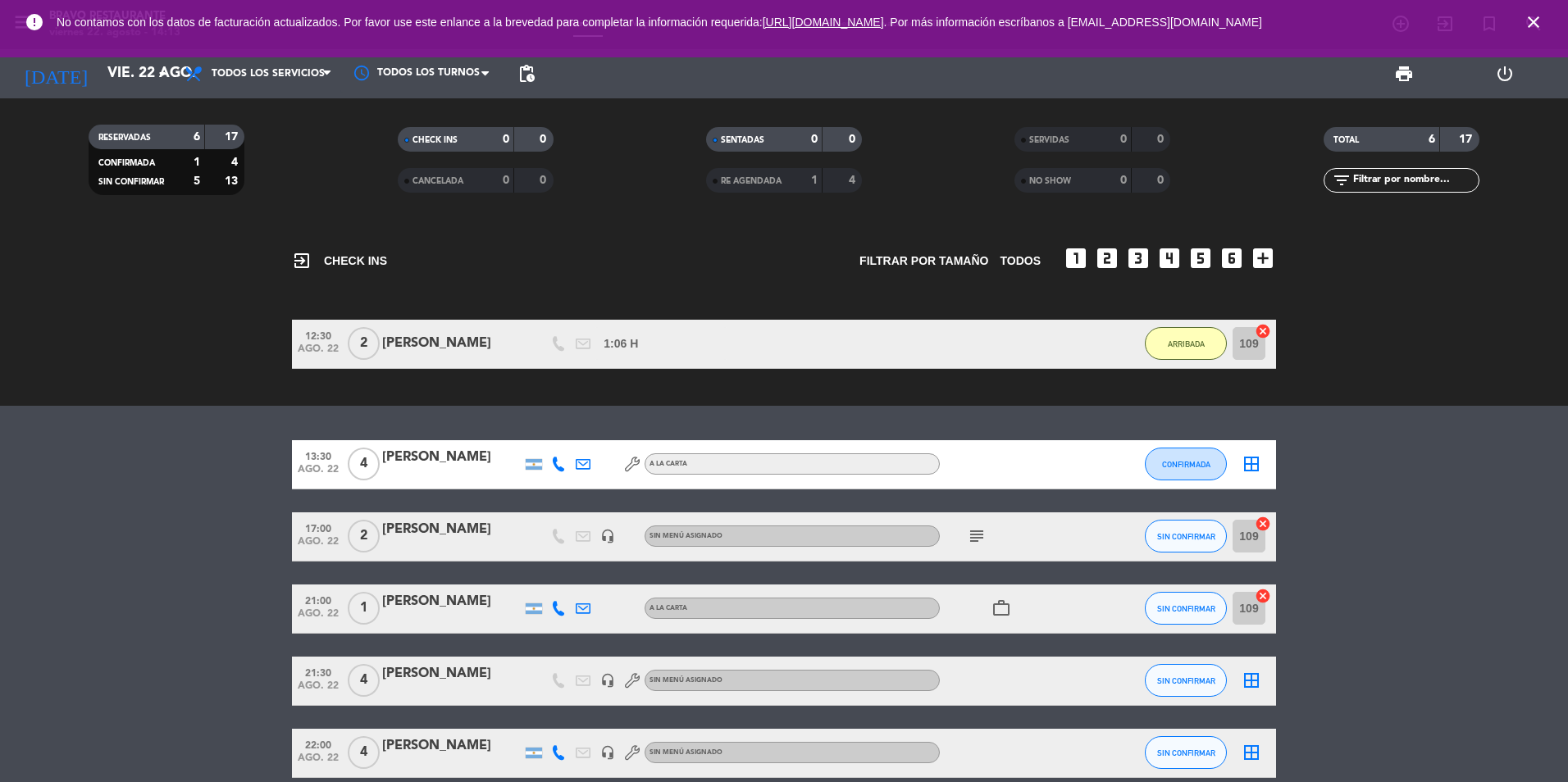
scroll to position [77, 0]
